Goal: Information Seeking & Learning: Learn about a topic

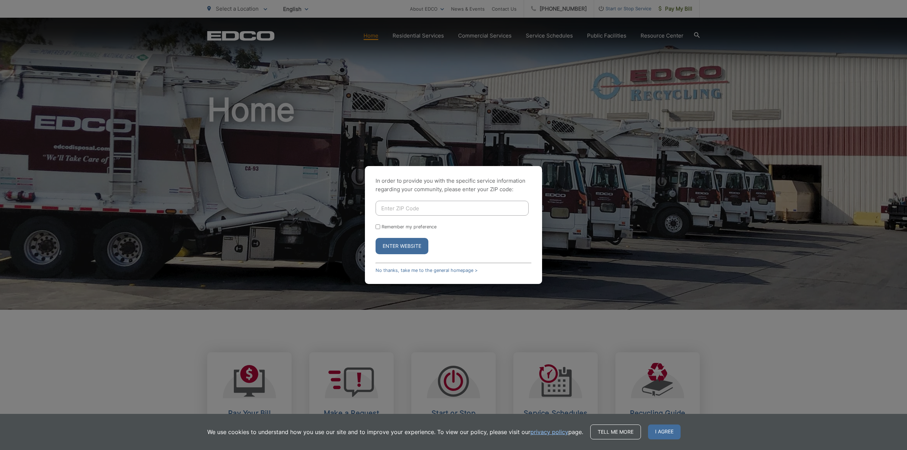
click at [470, 208] on input "Enter ZIP Code" at bounding box center [451, 208] width 153 height 15
type input "91945"
click at [375, 238] on button "Enter Website" at bounding box center [401, 246] width 53 height 16
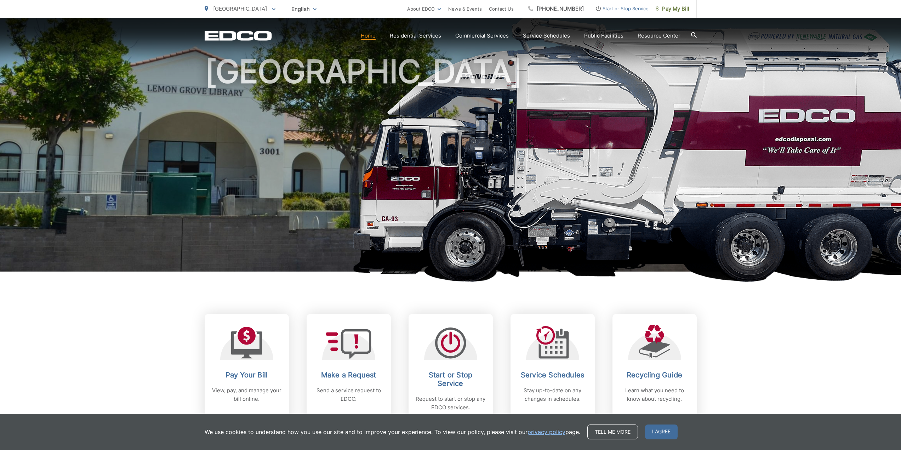
scroll to position [71, 0]
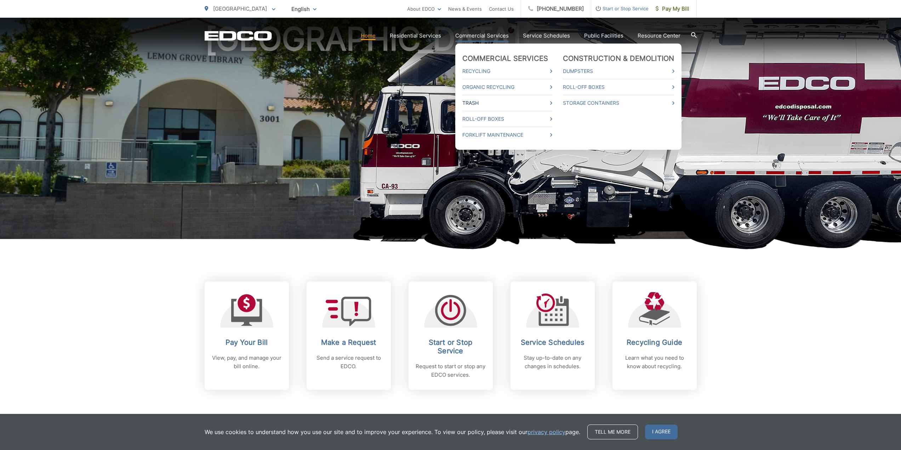
click at [485, 101] on link "Trash" at bounding box center [508, 103] width 90 height 9
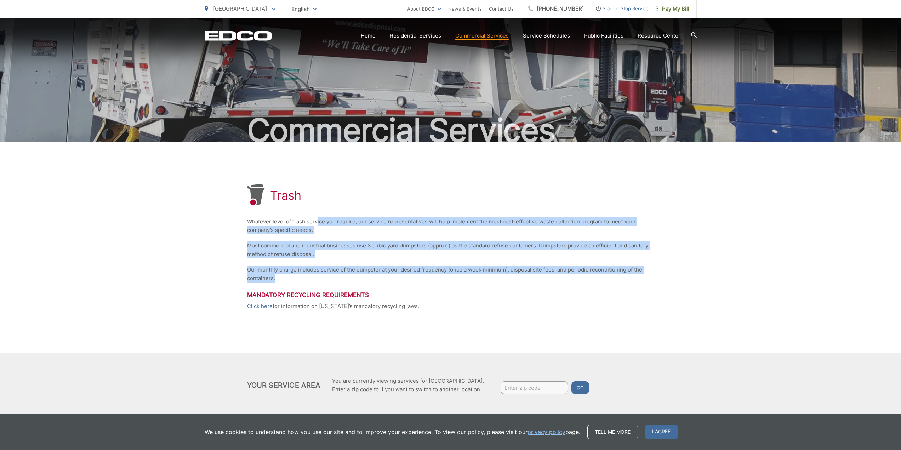
drag, startPoint x: 353, startPoint y: 280, endPoint x: 317, endPoint y: 222, distance: 67.8
click at [317, 222] on div "Trash Whatever level of trash service you require, our service representatives …" at bounding box center [450, 247] width 407 height 211
click at [316, 244] on p "Most commercial and industrial businesses use 3 cubic yard dumpsters (approx.) …" at bounding box center [450, 250] width 407 height 17
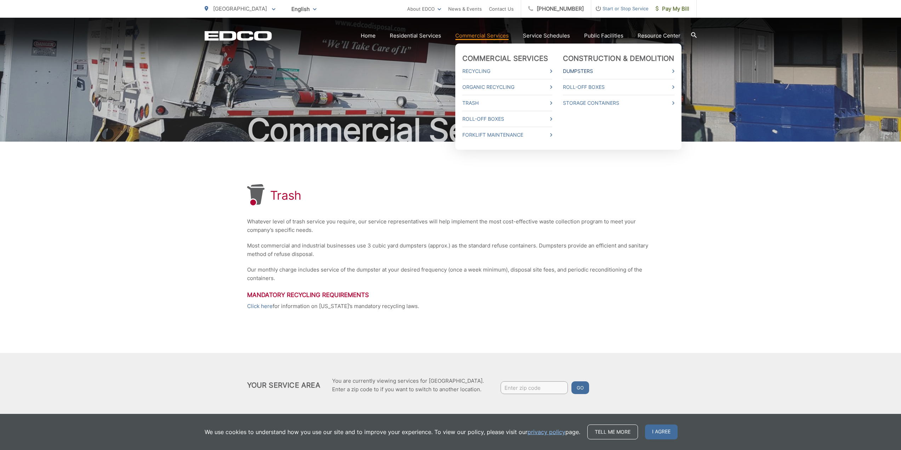
click at [583, 74] on link "Dumpsters" at bounding box center [619, 71] width 112 height 9
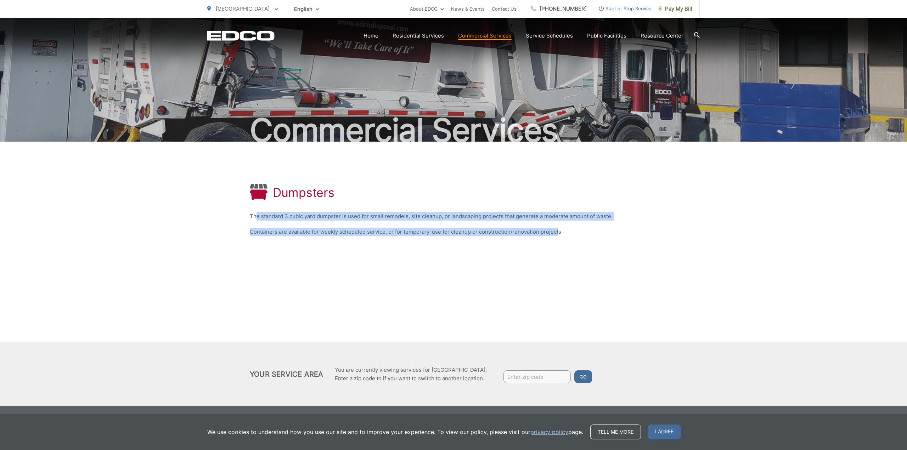
drag, startPoint x: 257, startPoint y: 220, endPoint x: 557, endPoint y: 232, distance: 300.2
click at [557, 232] on div "Dumpsters The standard 3 cubic yard dumpster is used for small remodels, site c…" at bounding box center [453, 210] width 407 height 137
click at [520, 243] on div "Dumpsters The standard 3 cubic yard dumpster is used for small remodels, site c…" at bounding box center [453, 210] width 407 height 137
drag, startPoint x: 434, startPoint y: 219, endPoint x: 596, endPoint y: 230, distance: 162.2
click at [596, 230] on div "Dumpsters The standard 3 cubic yard dumpster is used for small remodels, site c…" at bounding box center [453, 210] width 407 height 137
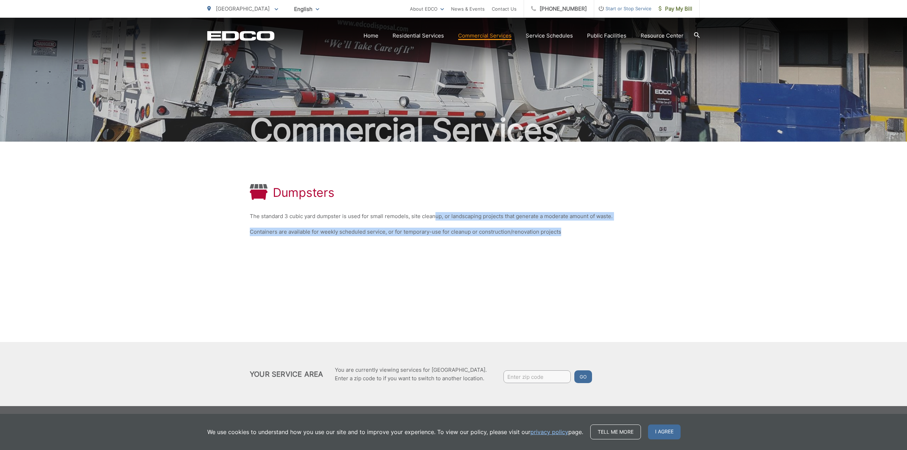
click at [596, 230] on p "Containers are available for weekly scheduled service, or for temporary-use for…" at bounding box center [453, 232] width 407 height 9
